Goal: Information Seeking & Learning: Compare options

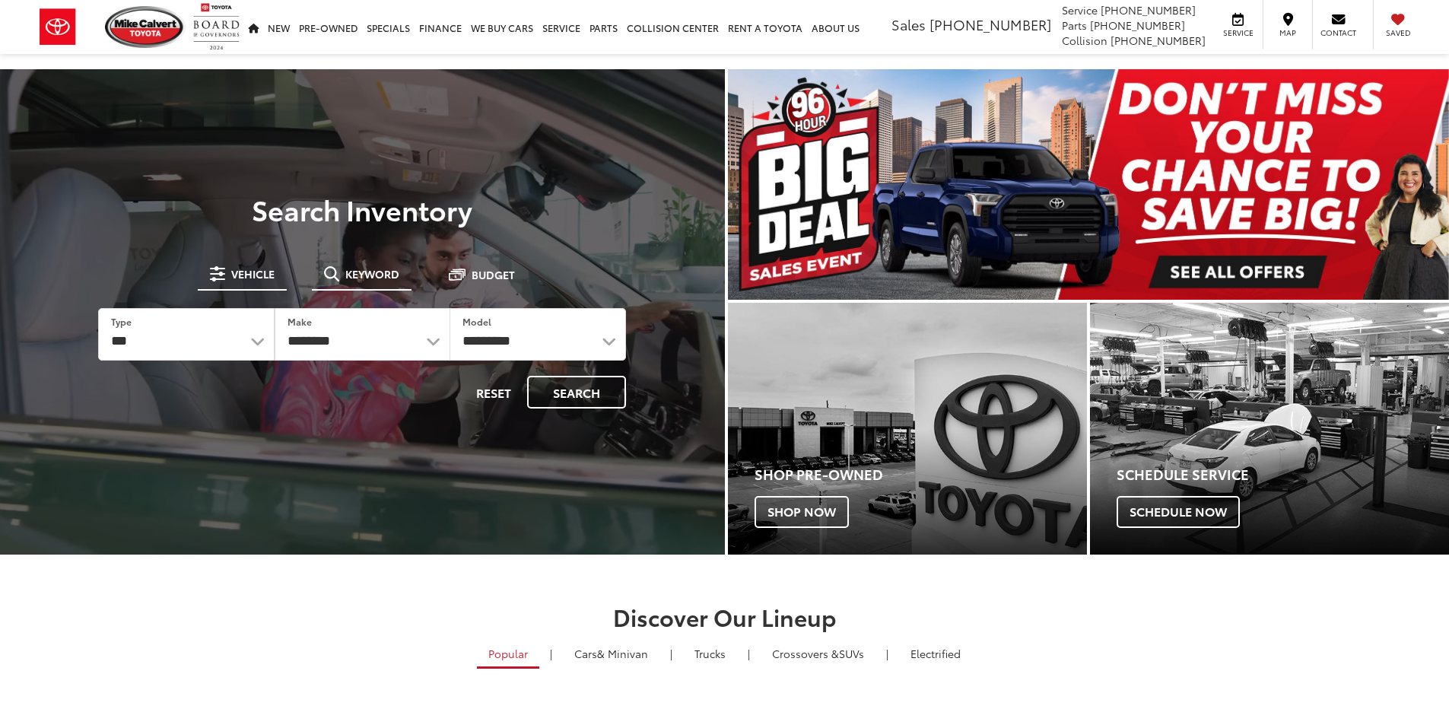
click at [367, 283] on button "Keyword" at bounding box center [362, 273] width 100 height 27
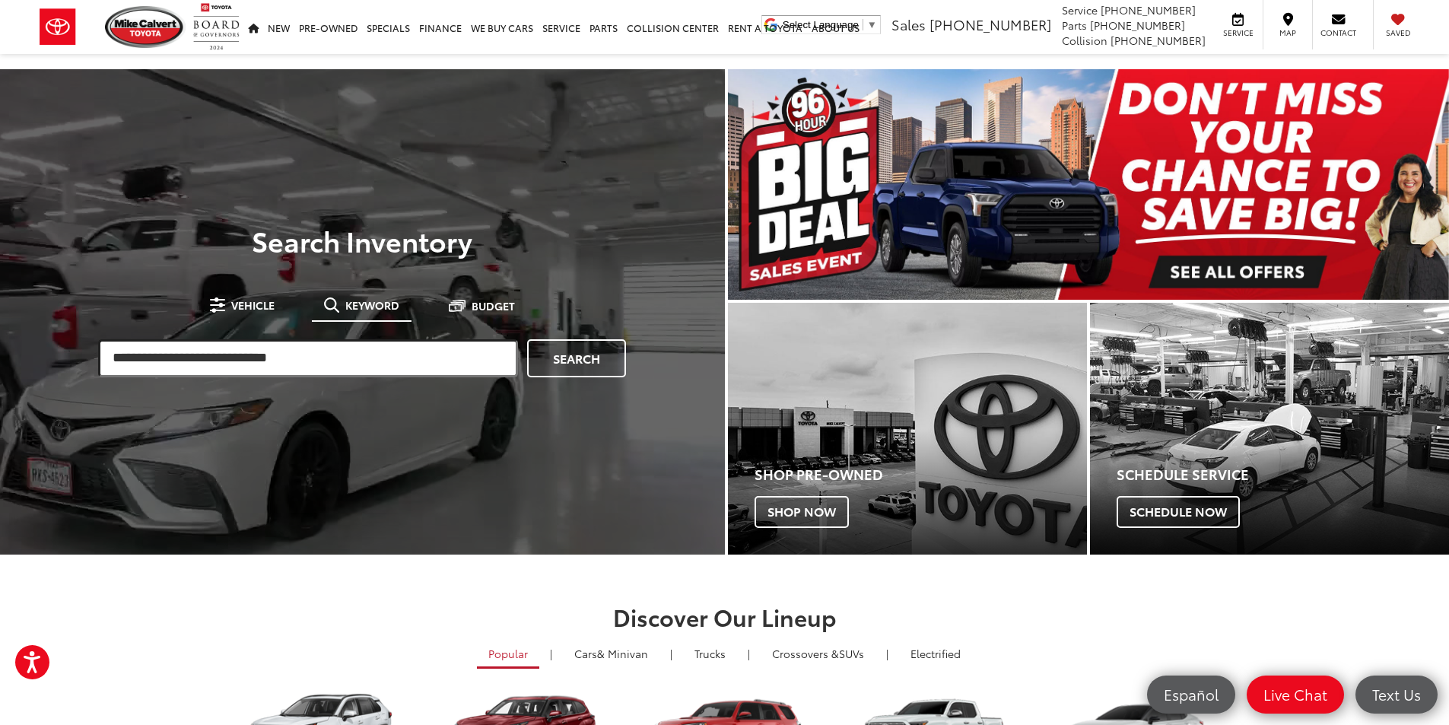
paste input "**********"
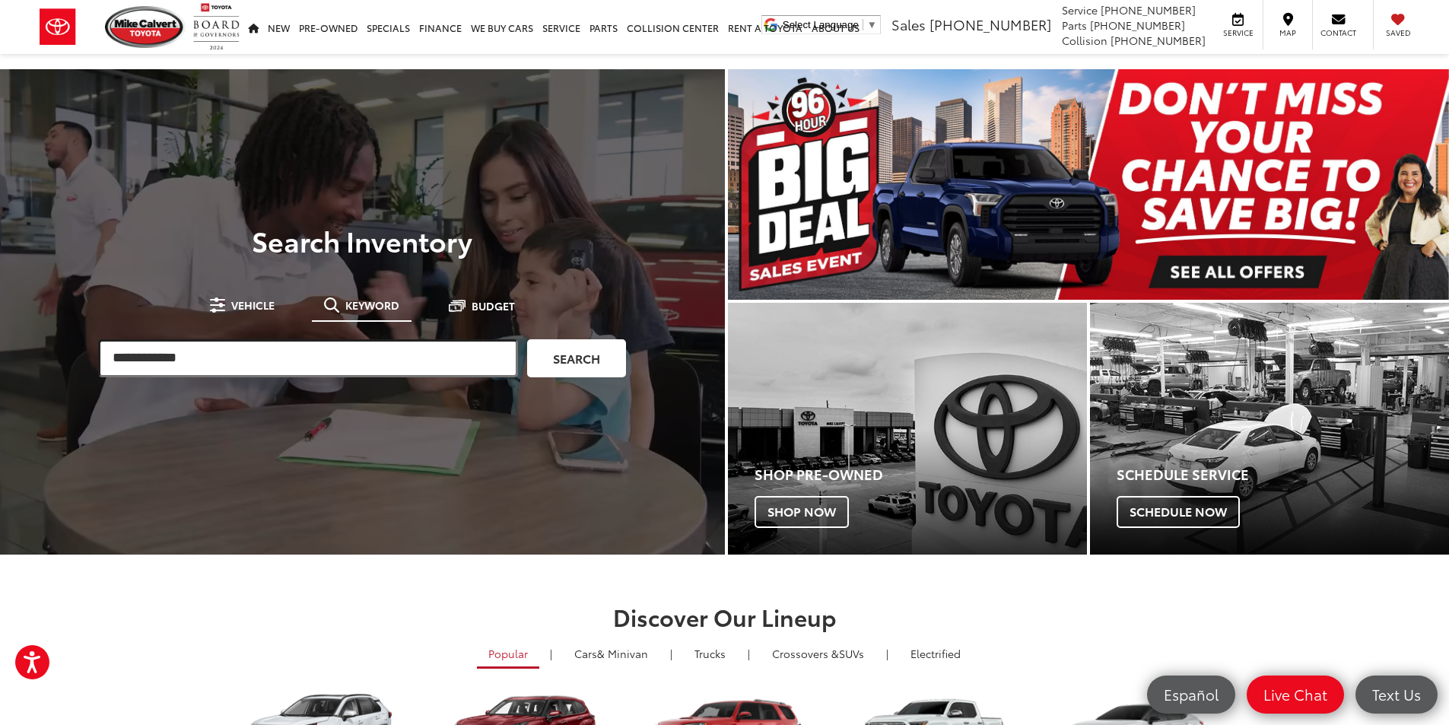
type input "**********"
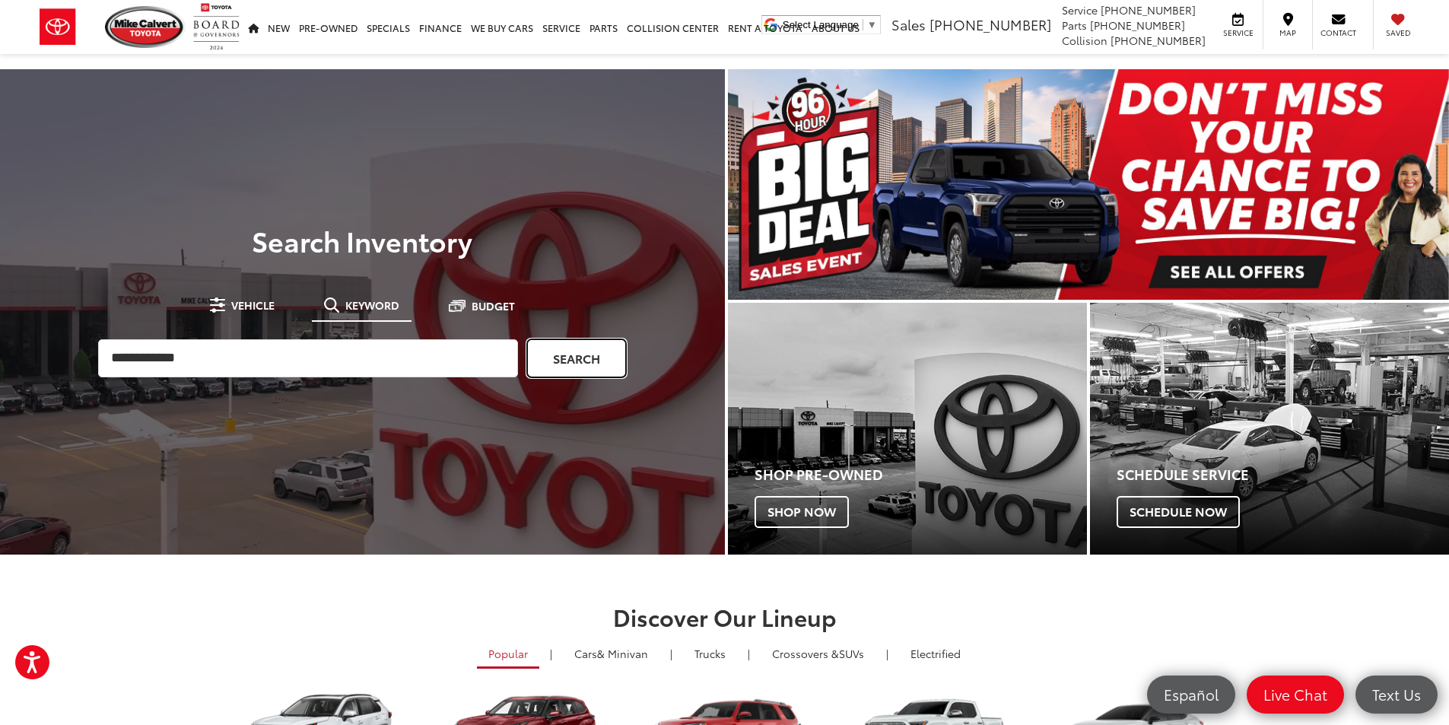
click at [580, 357] on link "Search" at bounding box center [576, 358] width 99 height 38
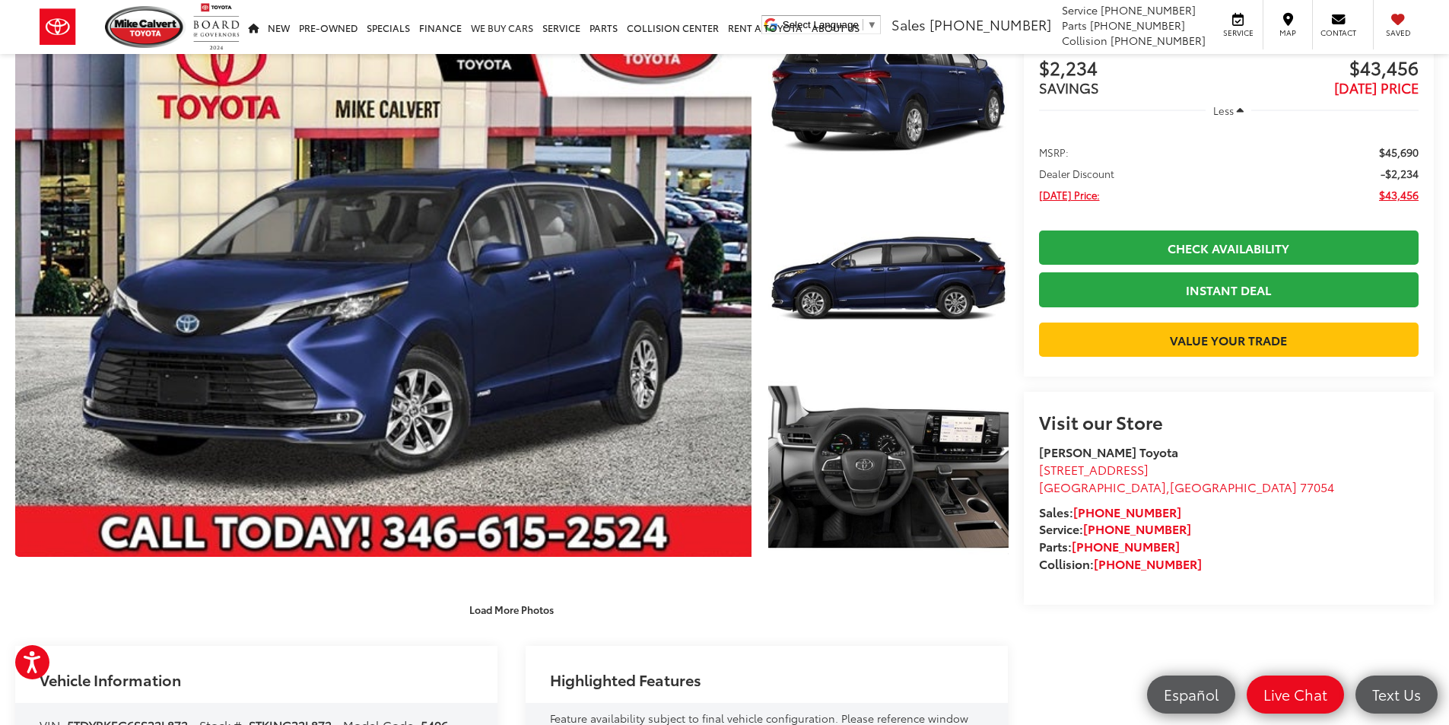
scroll to position [25, 0]
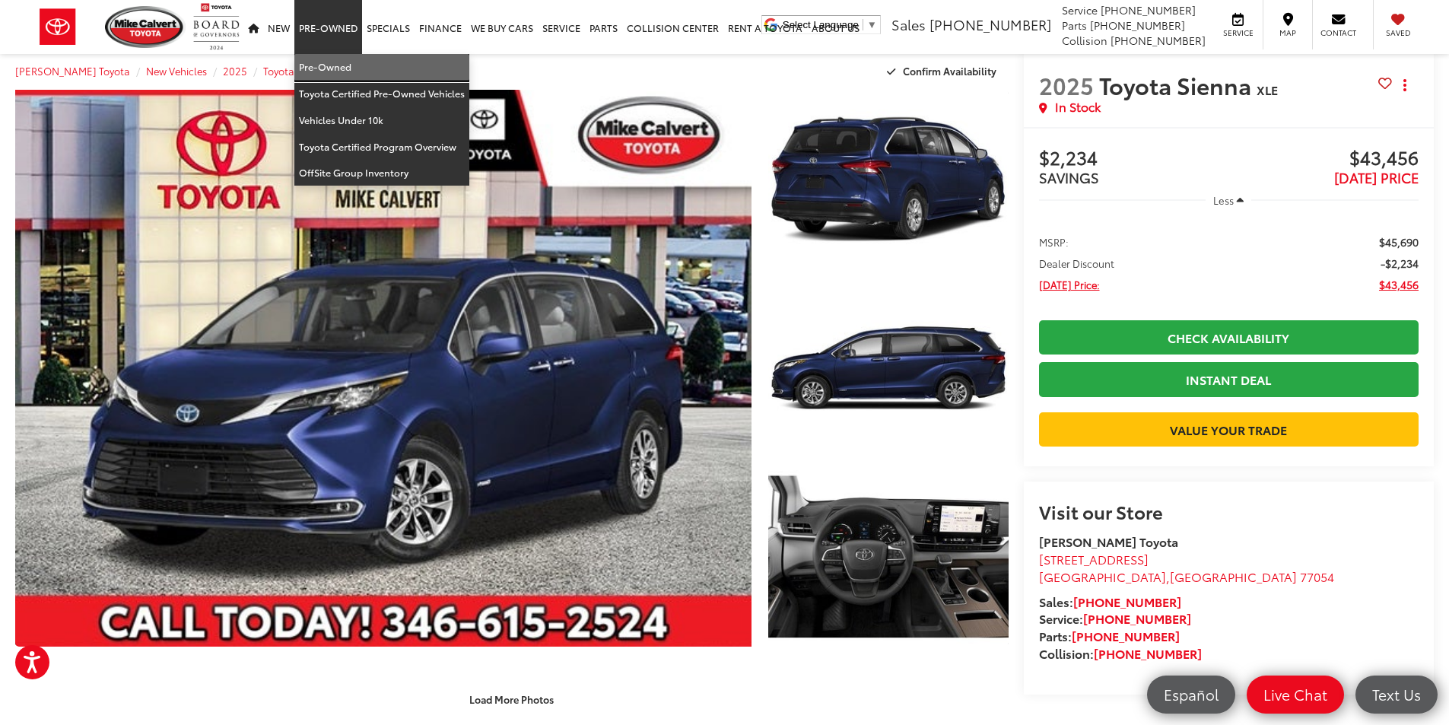
click at [354, 65] on link "Pre-Owned" at bounding box center [381, 67] width 175 height 27
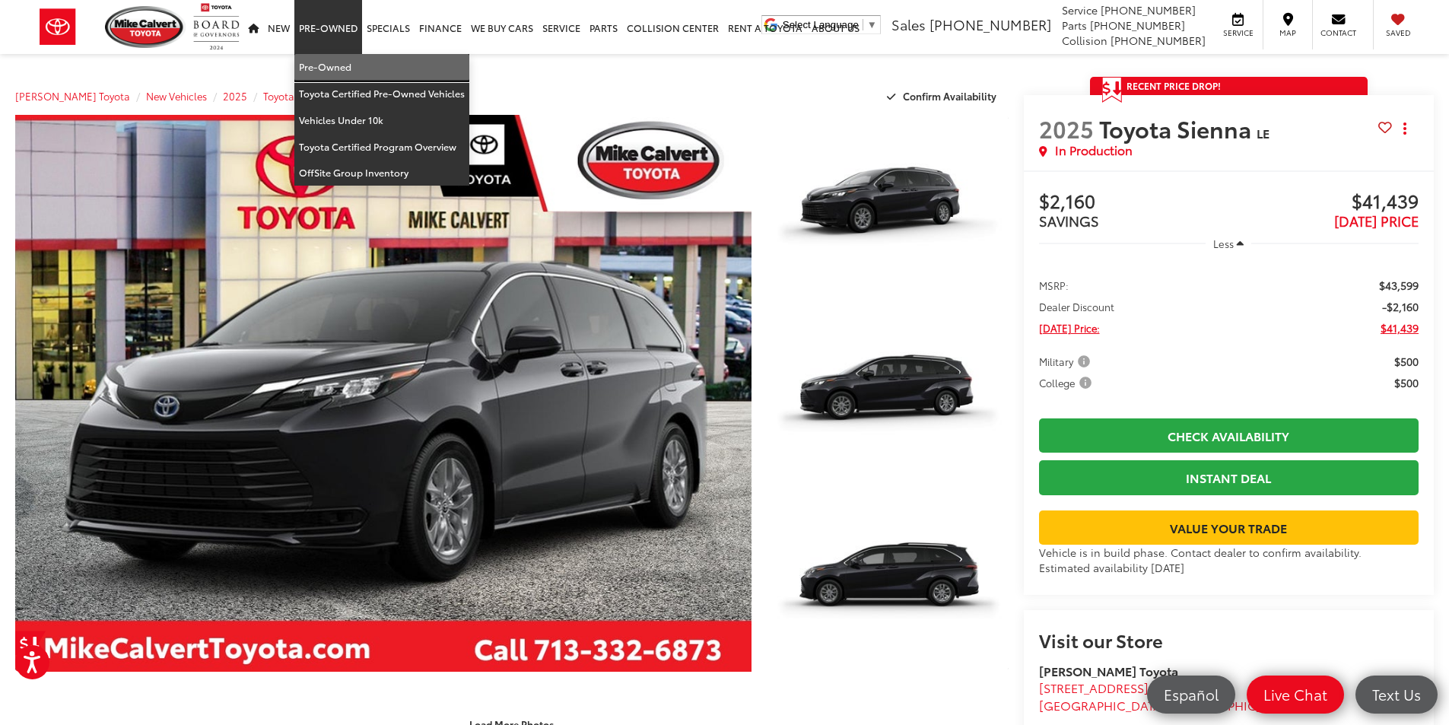
click at [313, 59] on link "Pre-Owned" at bounding box center [381, 67] width 175 height 27
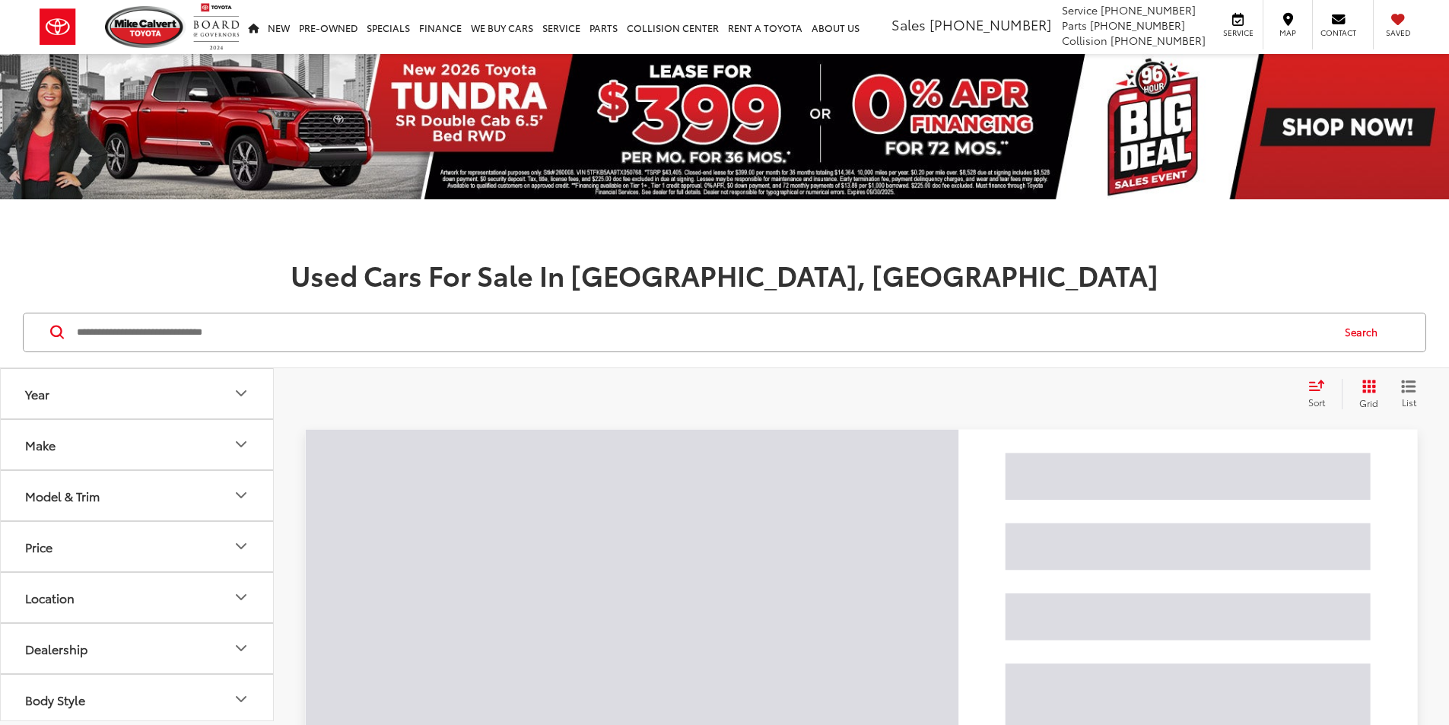
click at [483, 333] on input "Search by Make, Model, or Keyword" at bounding box center [702, 332] width 1255 height 37
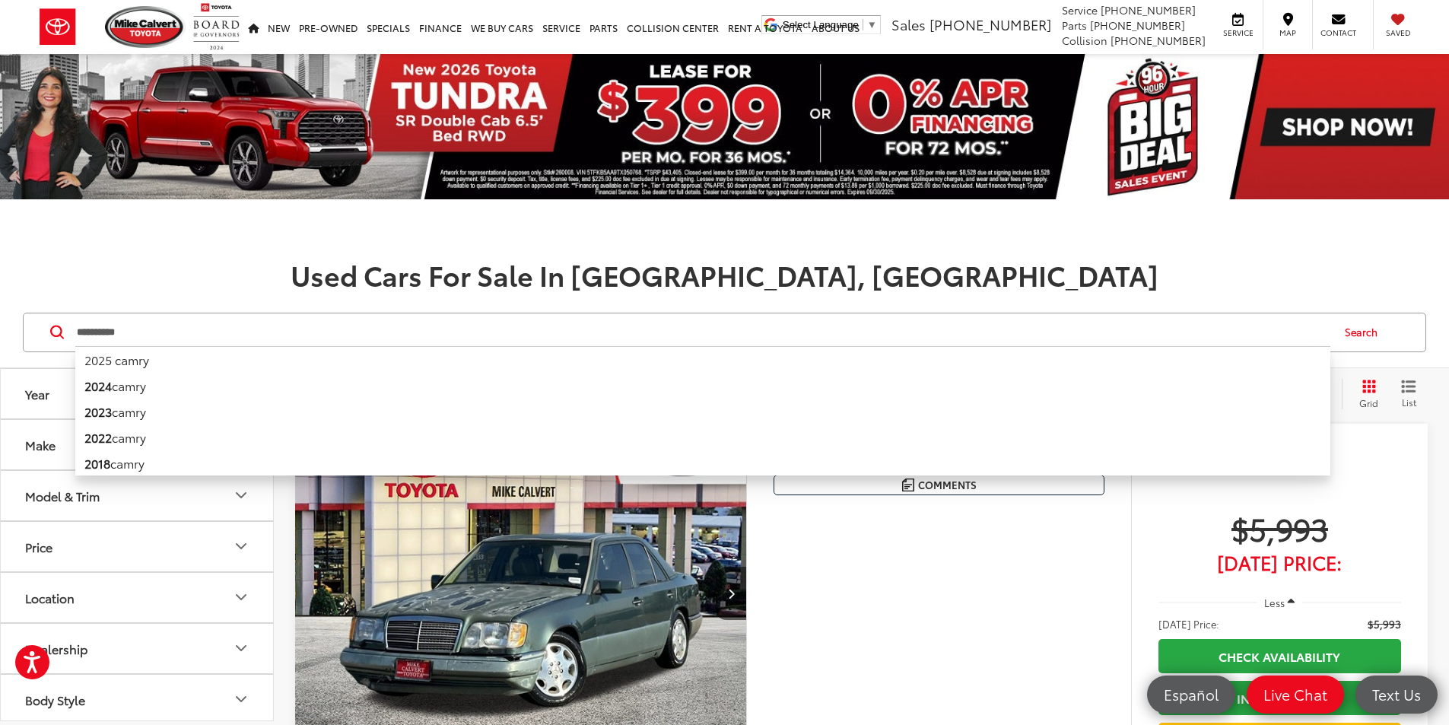
type input "**********"
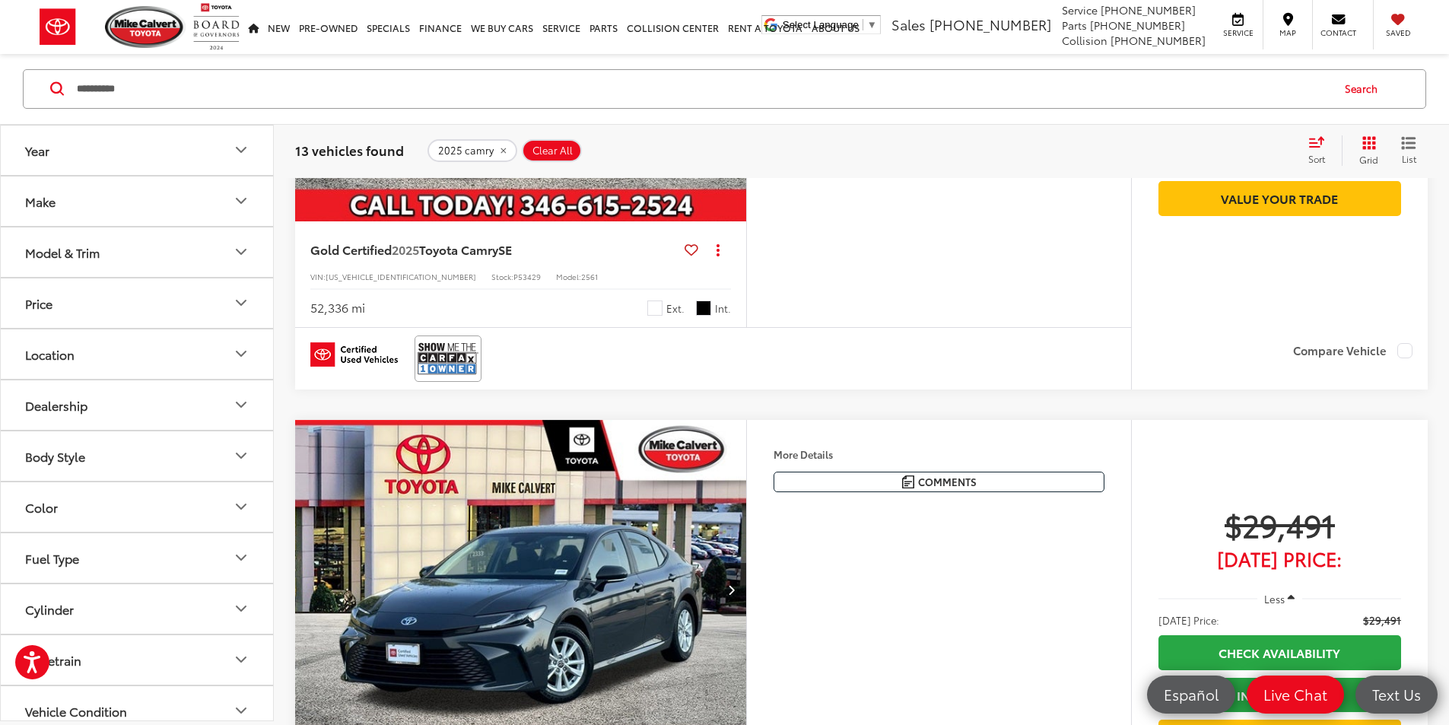
scroll to position [684, 0]
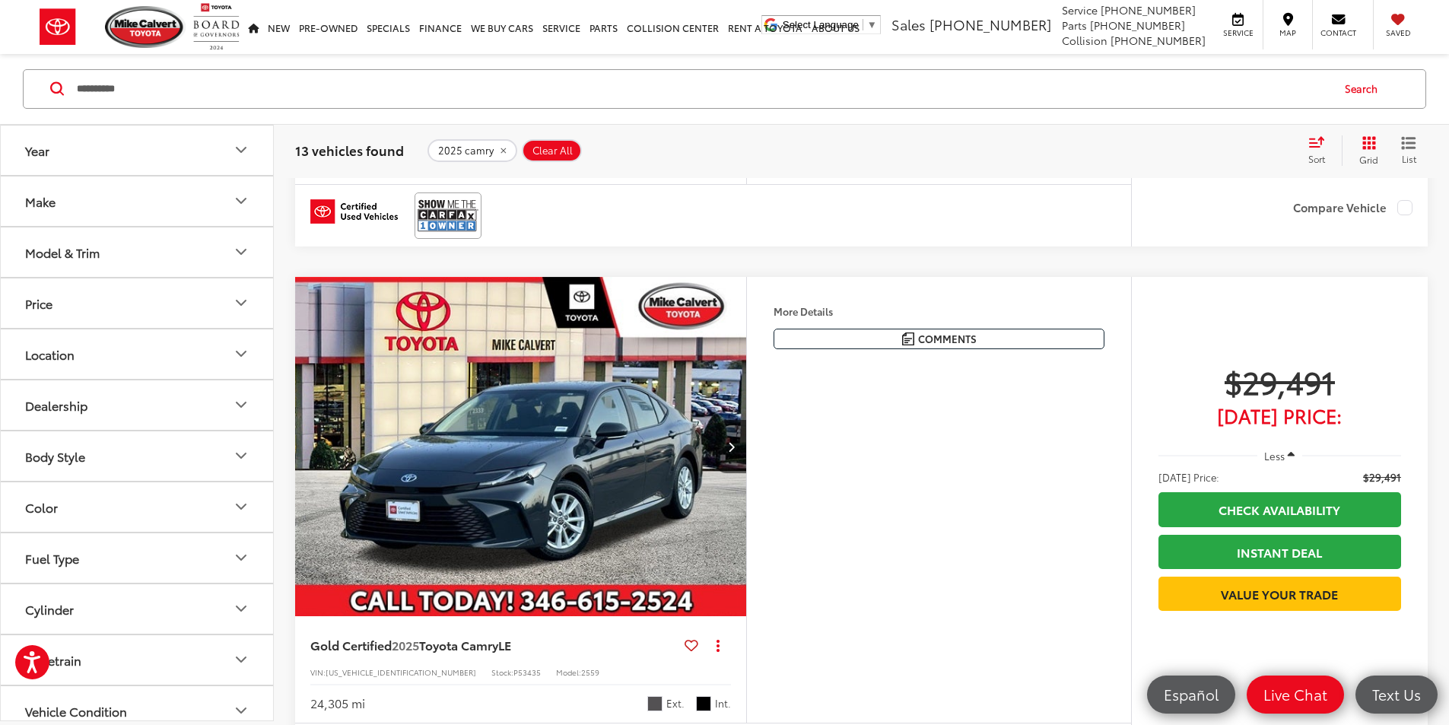
click at [1131, 381] on div "$29,491 [DATE] Price: Less [DATE] Price: $29,491 Check Availability Instant Dea…" at bounding box center [1279, 502] width 297 height 450
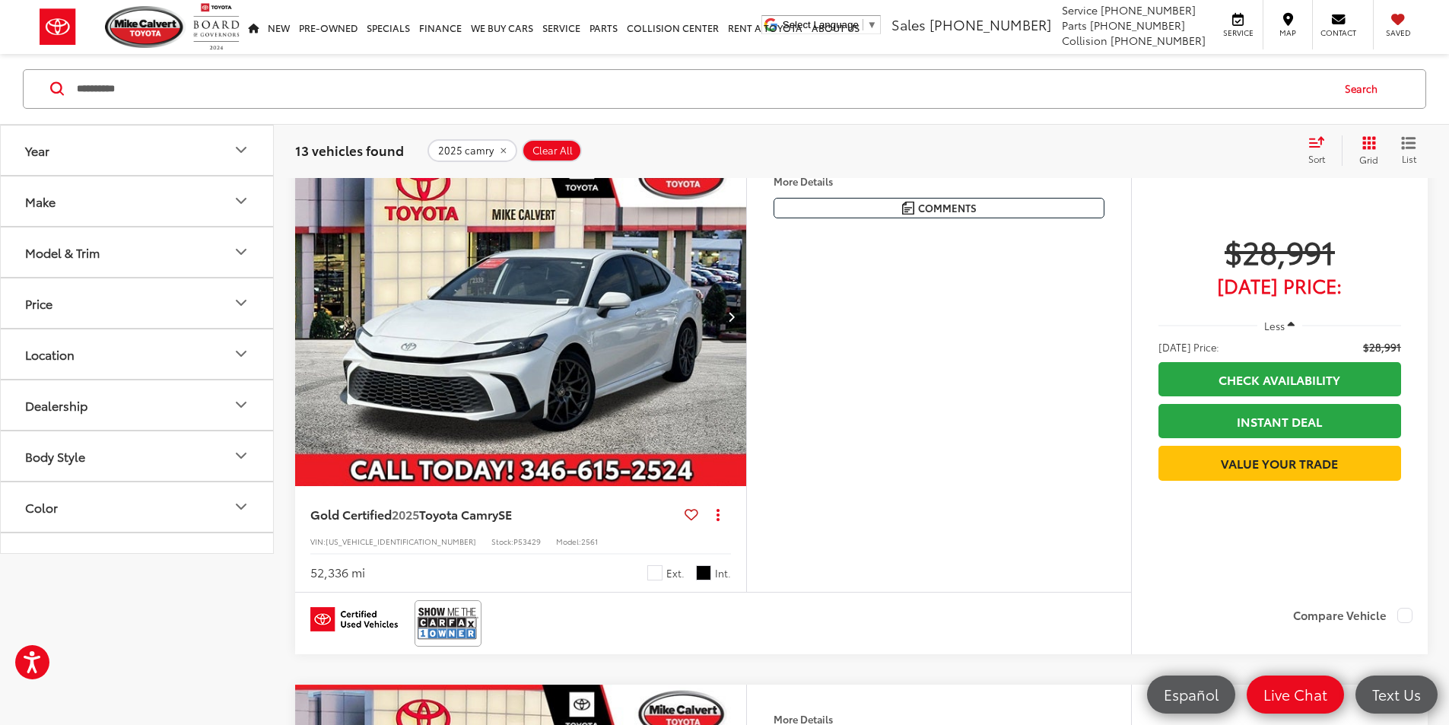
scroll to position [456, 0]
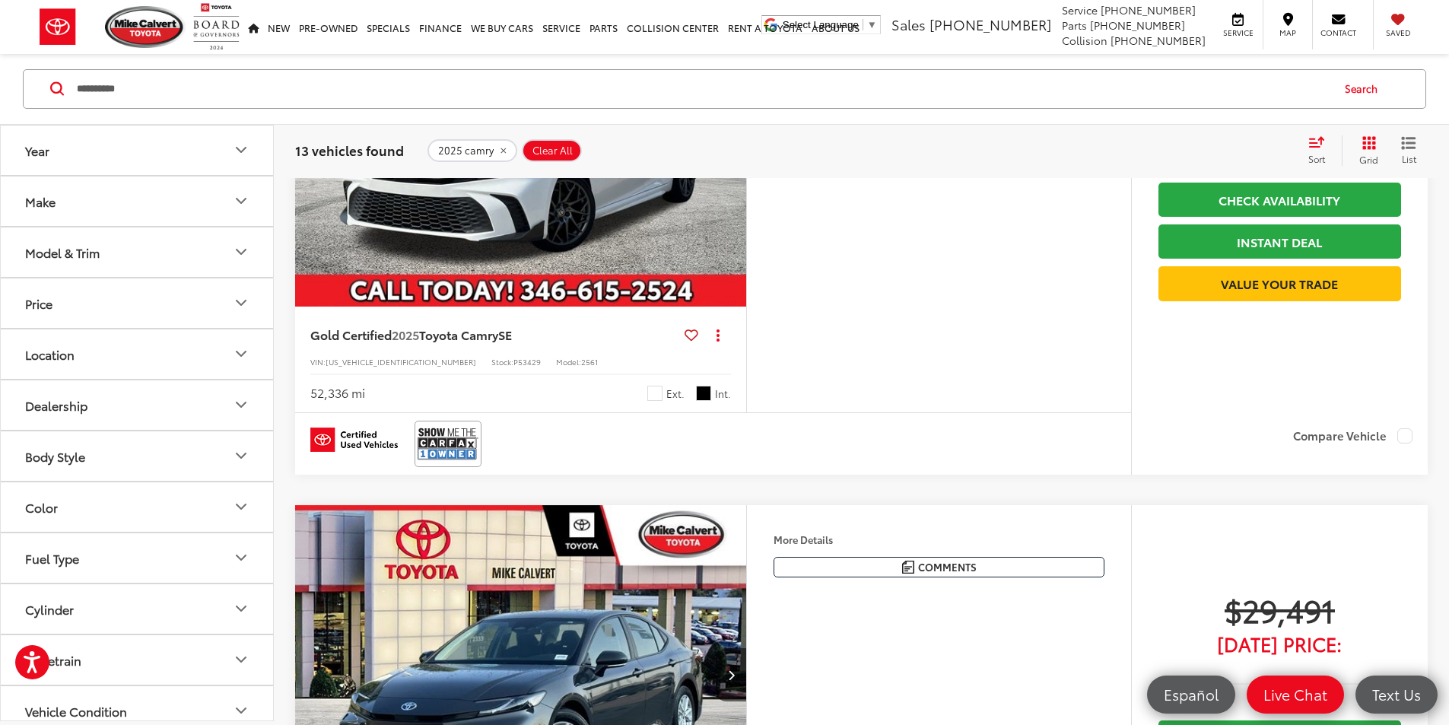
click at [933, 411] on div "Features Bluetooth® Android Auto Apple CarPlay Keyless Entry Keyless Ignition S…" at bounding box center [938, 190] width 385 height 446
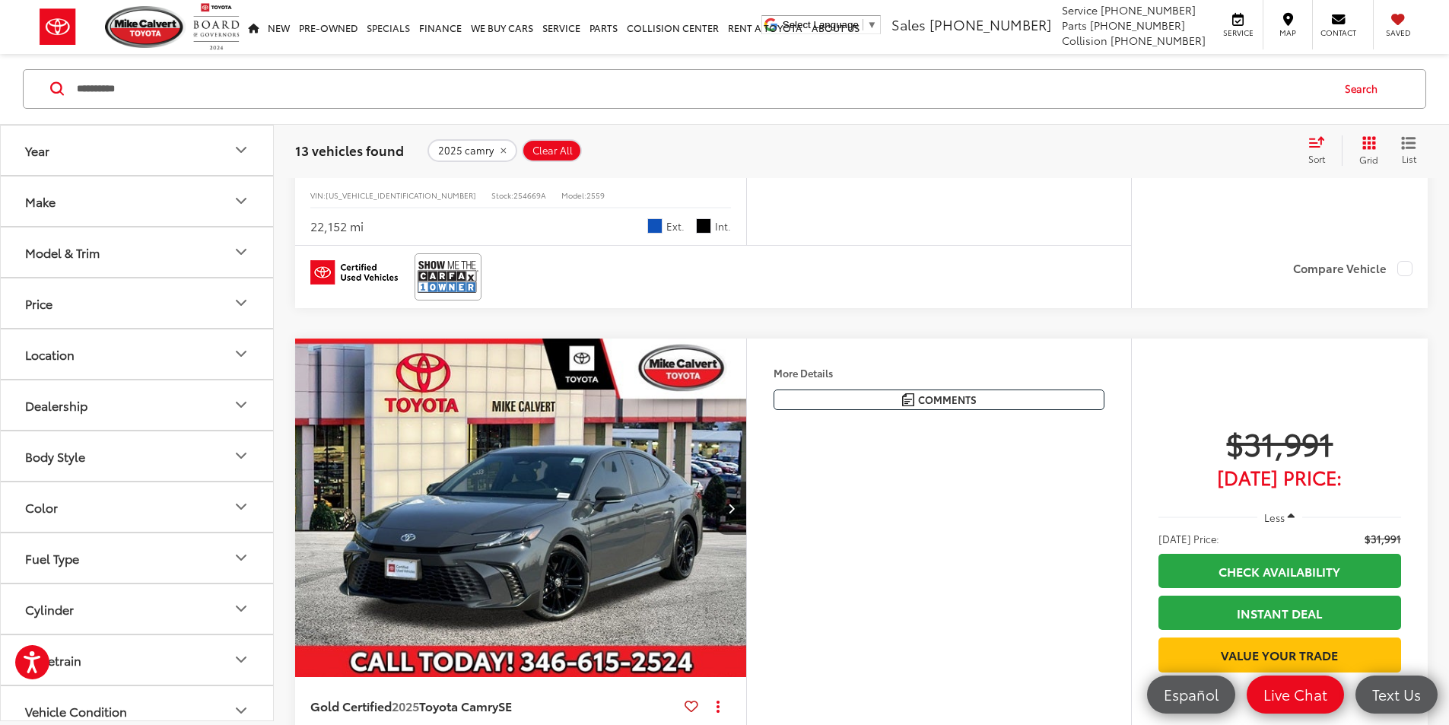
scroll to position [2053, 0]
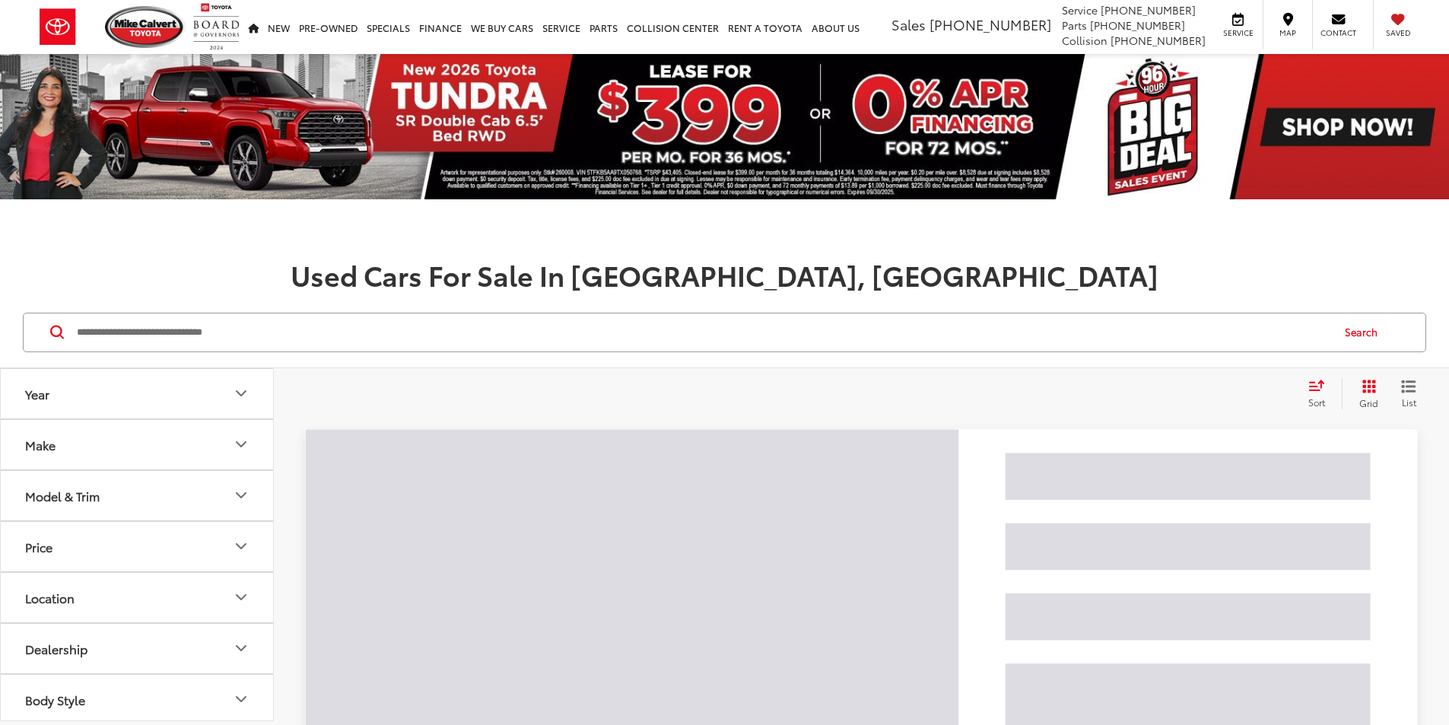
scroll to position [11, 0]
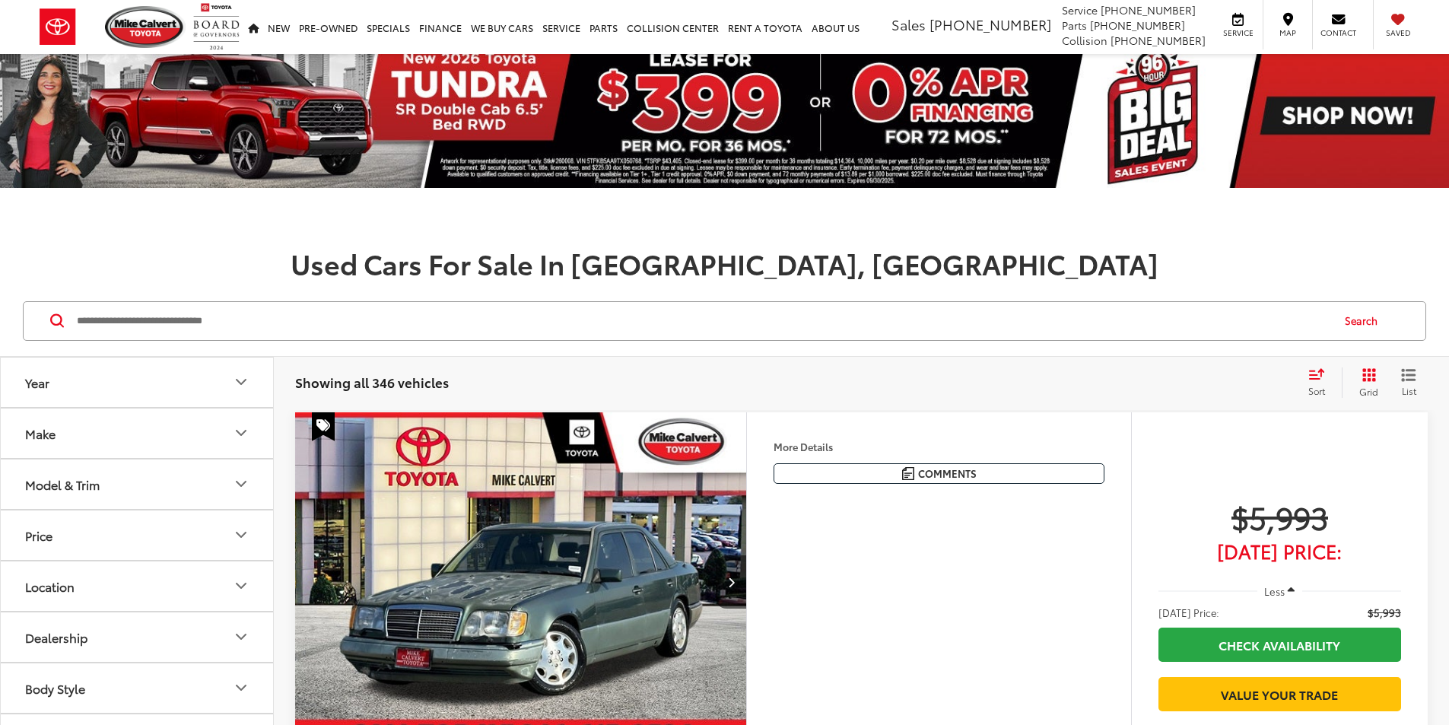
click at [120, 663] on button "Body Style" at bounding box center [138, 687] width 274 height 49
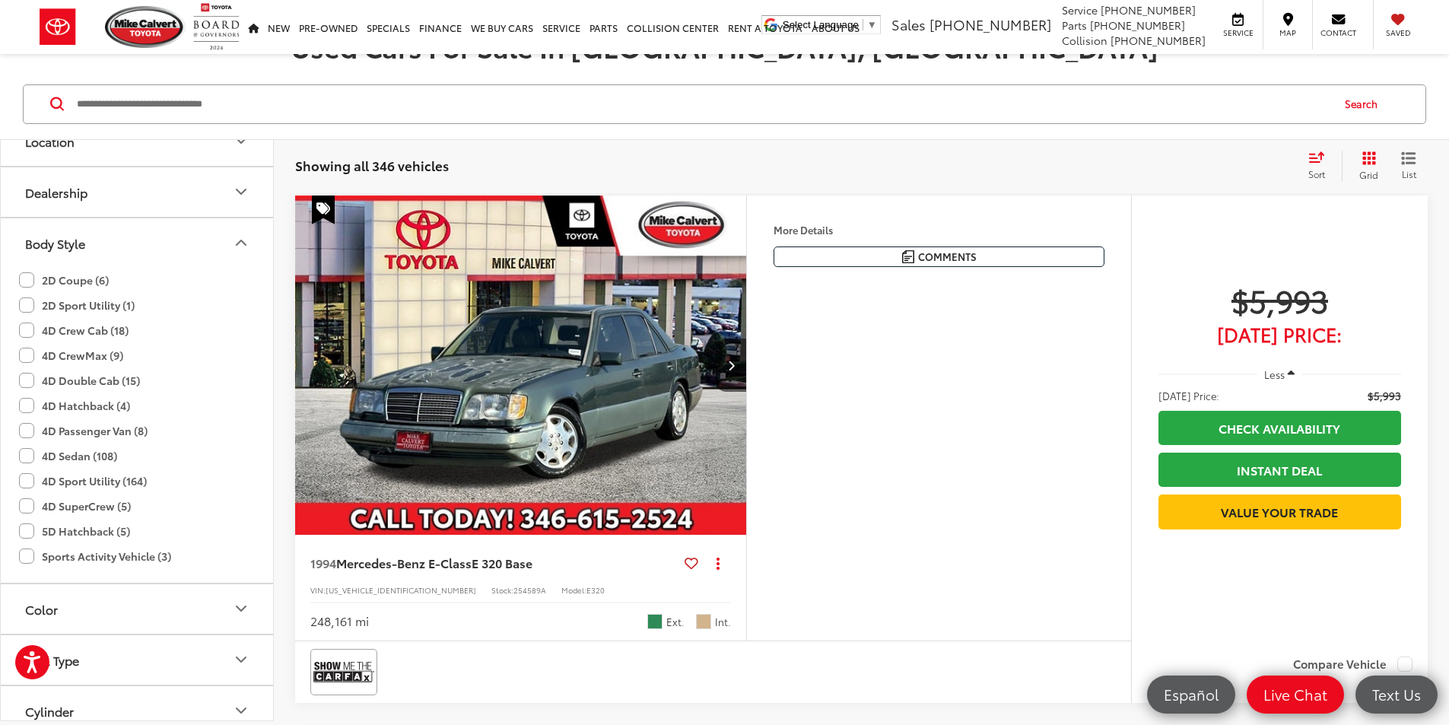
scroll to position [0, 0]
click at [24, 335] on label "4D Crew Cab (18)" at bounding box center [74, 330] width 110 height 25
click at [26, 360] on label "4D CrewMax (9)" at bounding box center [71, 356] width 104 height 25
click at [28, 376] on label "4D Double Cab (15)" at bounding box center [79, 381] width 121 height 25
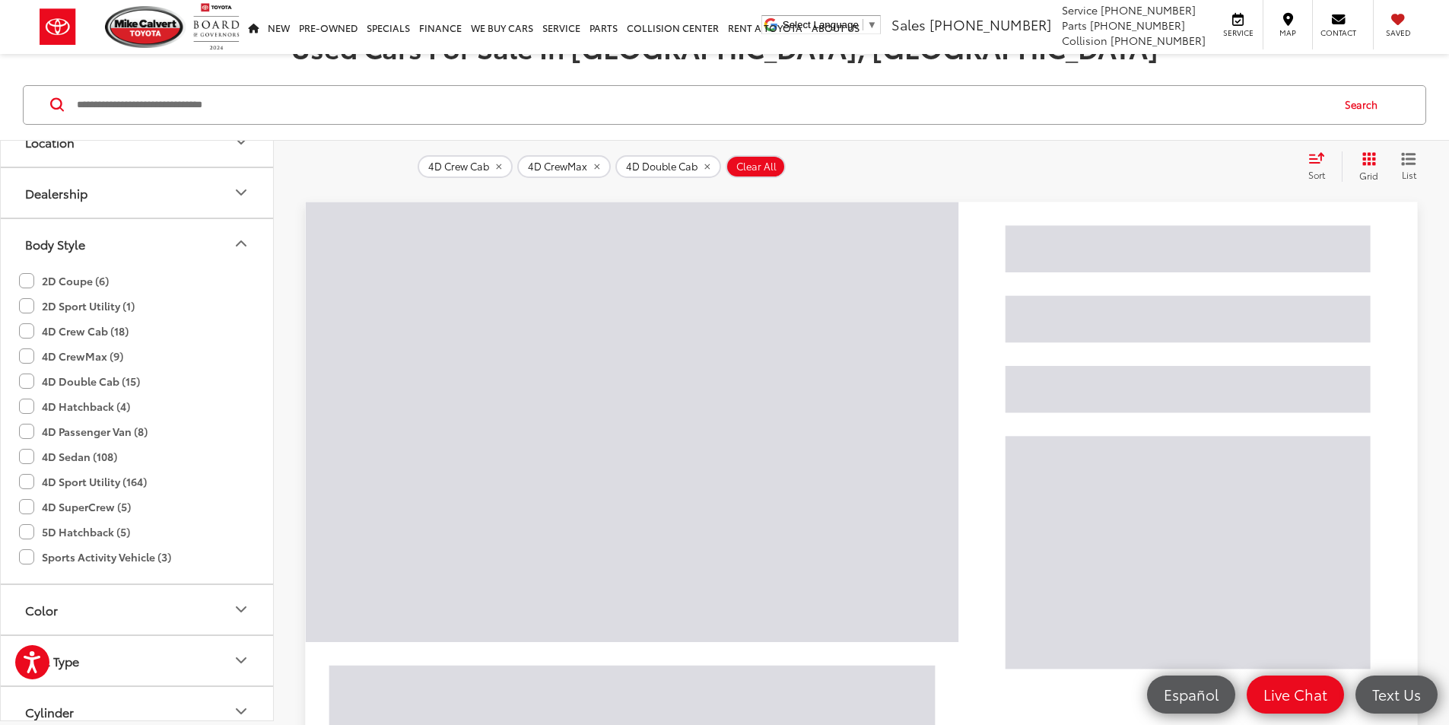
click at [1094, 193] on div "4D Crew Cab 4D CrewMax 4D Double Cab Clear All + 0 test Sort Price: High to Low…" at bounding box center [861, 166] width 1175 height 55
